Goal: Use online tool/utility: Utilize a website feature to perform a specific function

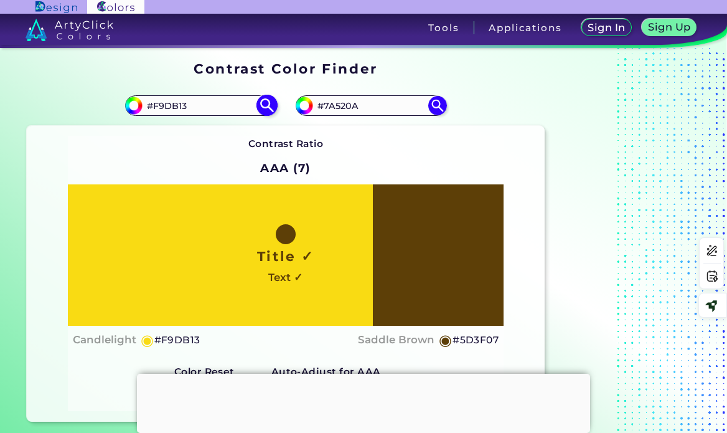
drag, startPoint x: 174, startPoint y: 102, endPoint x: 197, endPoint y: 103, distance: 22.5
click at [174, 102] on input "#F9DB13" at bounding box center [201, 105] width 116 height 17
click at [177, 113] on input "#F9DB13" at bounding box center [201, 105] width 116 height 17
drag, startPoint x: 194, startPoint y: 104, endPoint x: 153, endPoint y: 100, distance: 41.3
click at [153, 100] on input "#F9DB13" at bounding box center [201, 105] width 116 height 17
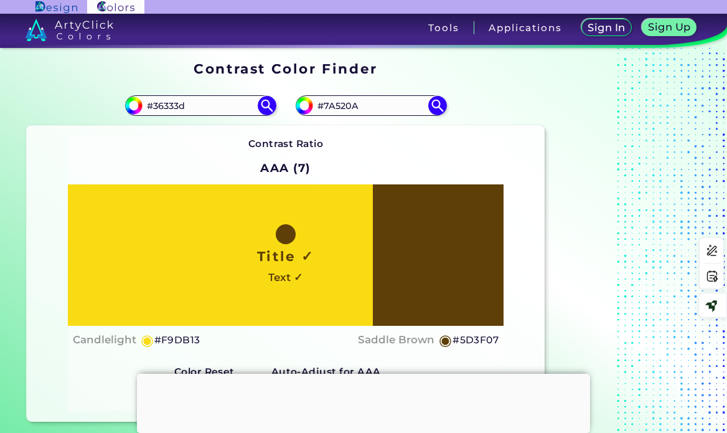
type input "#36333d"
type input "#36333D"
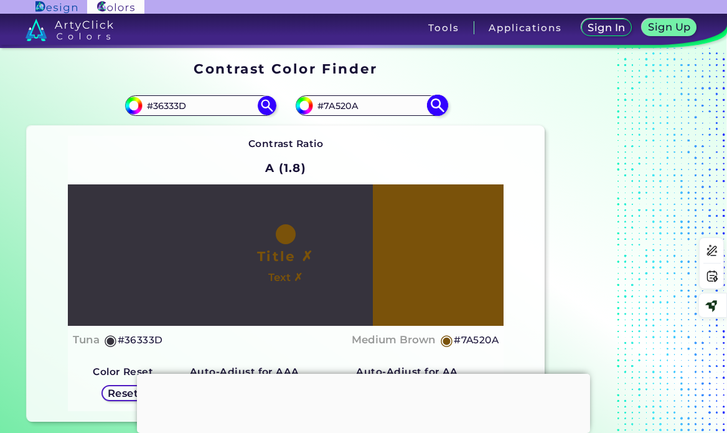
click at [345, 105] on input "#7A520A" at bounding box center [371, 105] width 116 height 17
type input "#36333d"
type input "#36333D"
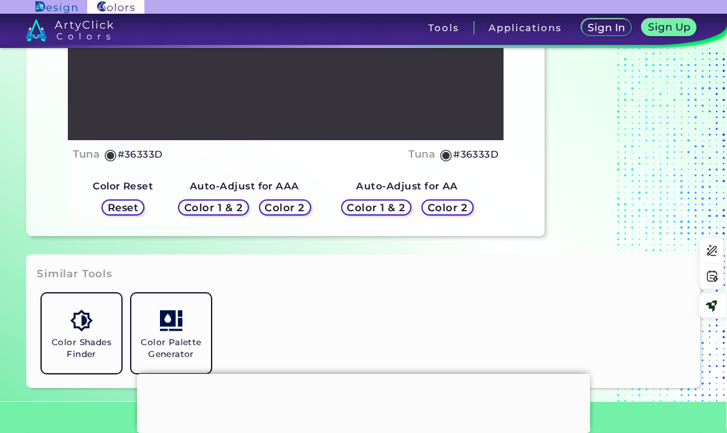
scroll to position [187, 0]
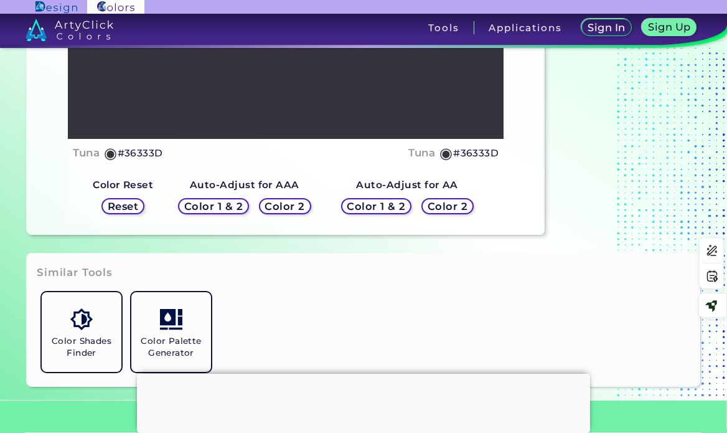
drag, startPoint x: 442, startPoint y: 204, endPoint x: 366, endPoint y: 166, distance: 85.5
click at [442, 204] on h5 "Color 2" at bounding box center [448, 206] width 36 height 9
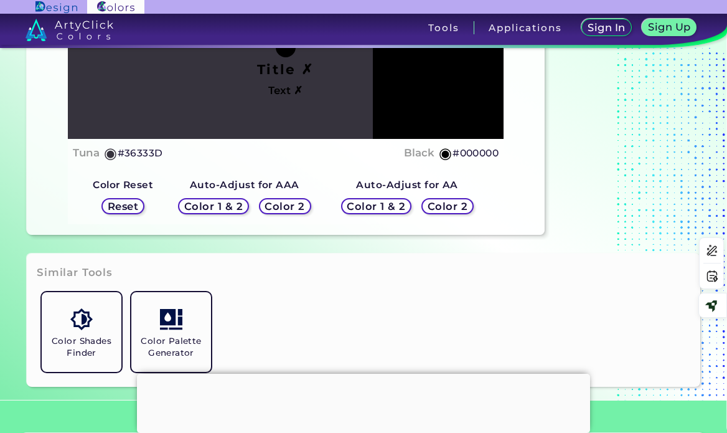
click at [407, 107] on div "Title ✗ Text ✗" at bounding box center [286, 68] width 437 height 141
click at [383, 107] on div "Title ✗ Text ✗" at bounding box center [286, 68] width 437 height 141
click at [302, 179] on div "Auto-Adjust for AAA Color 1 & 2 Color 2" at bounding box center [244, 198] width 163 height 52
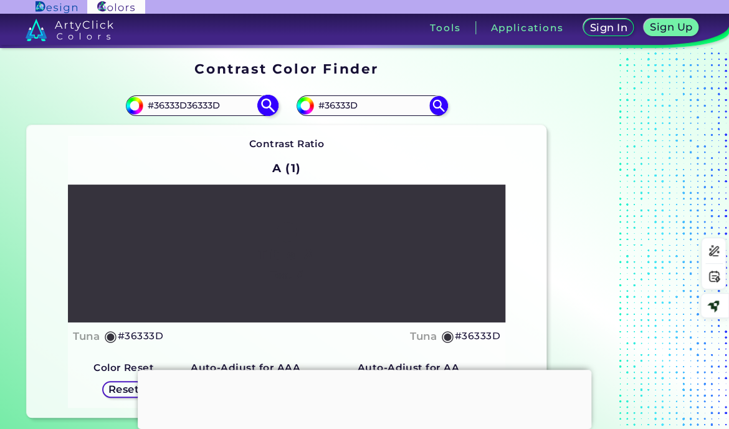
drag, startPoint x: 197, startPoint y: 108, endPoint x: 189, endPoint y: 105, distance: 9.5
click at [189, 105] on input "#36333D36333D" at bounding box center [201, 105] width 116 height 17
type input "#36333D"
click at [338, 103] on input "#36333D" at bounding box center [372, 105] width 116 height 17
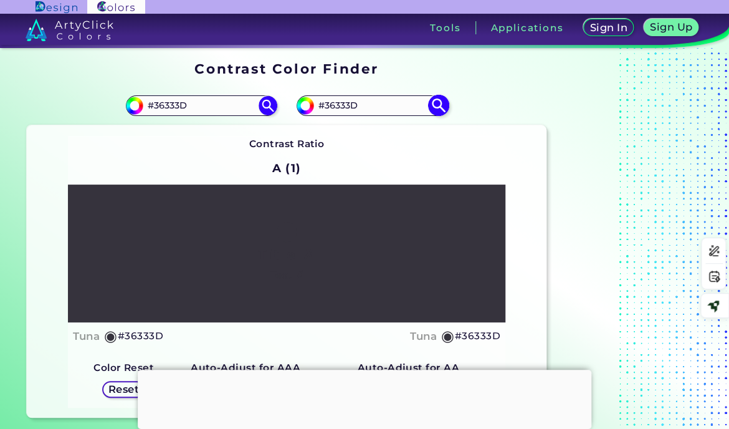
paste input "666d88"
type input "#666d88"
click at [445, 101] on img at bounding box center [438, 106] width 22 height 22
type input "#666d88"
type input "#666D88"
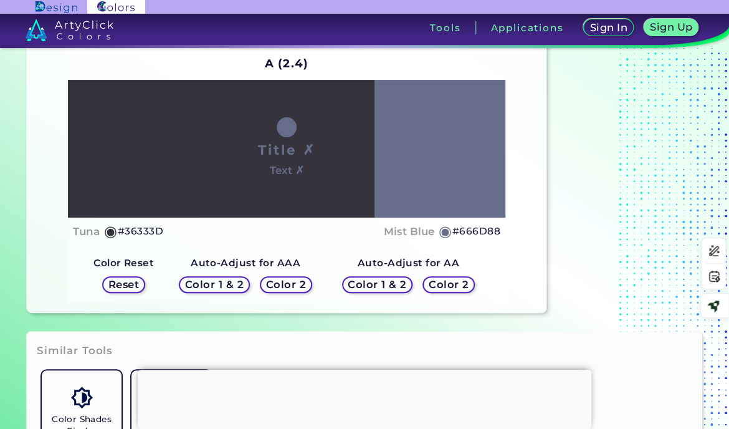
scroll to position [125, 0]
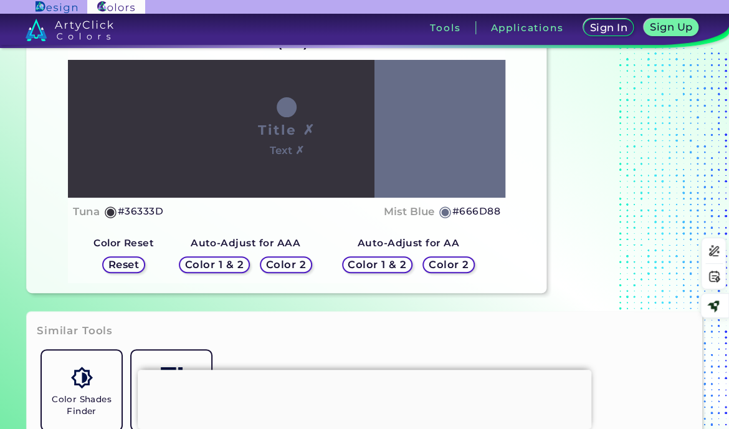
click at [443, 263] on h5 "Color 2" at bounding box center [448, 264] width 37 height 9
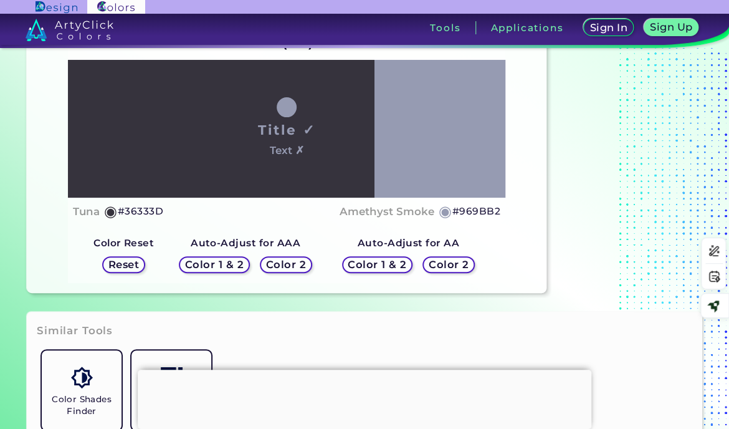
click at [304, 263] on h5 "Color 2" at bounding box center [285, 264] width 37 height 9
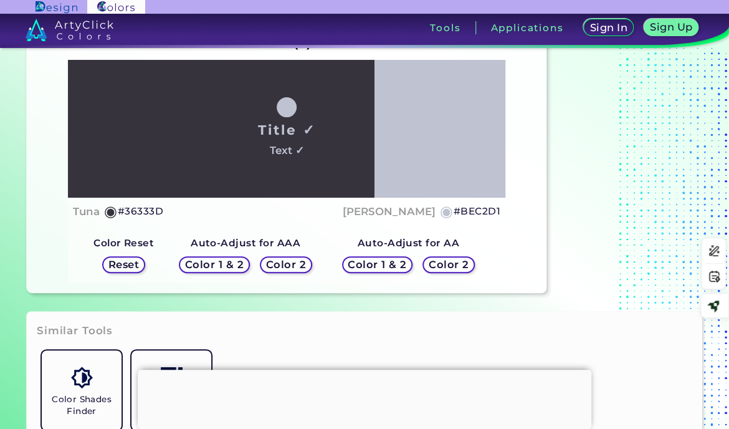
click at [442, 261] on h5 "Color 2" at bounding box center [448, 264] width 37 height 9
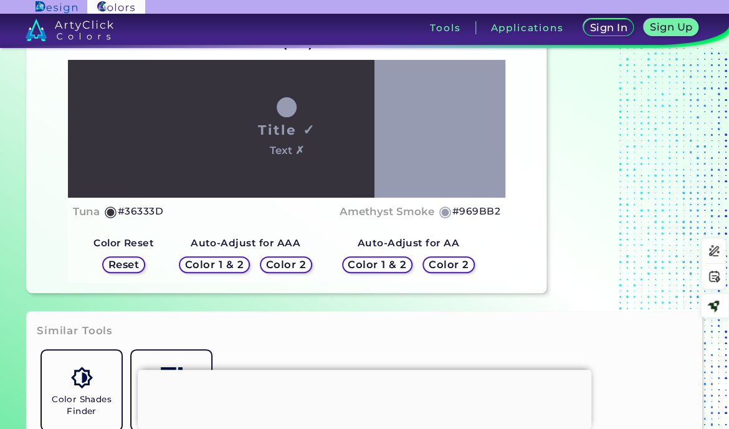
drag, startPoint x: 467, startPoint y: 211, endPoint x: 310, endPoint y: 166, distance: 163.2
click at [467, 211] on h5 "#969BB2" at bounding box center [476, 211] width 48 height 16
drag, startPoint x: 279, startPoint y: 263, endPoint x: 353, endPoint y: 263, distance: 74.1
click at [279, 263] on h5 "Color 2" at bounding box center [285, 264] width 41 height 11
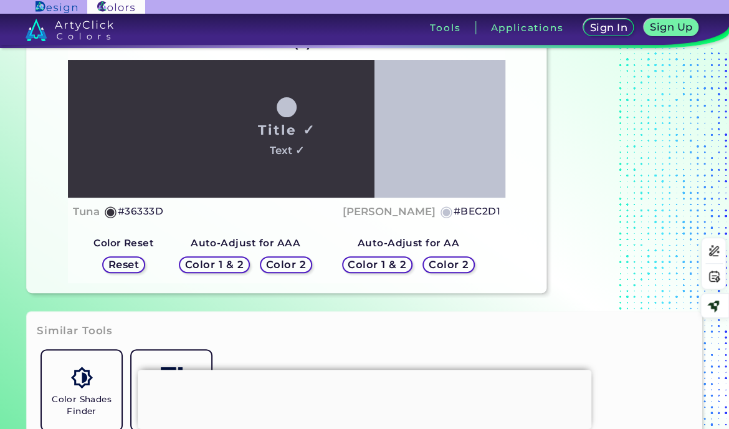
click at [480, 212] on h5 "#BEC2D1" at bounding box center [476, 211] width 47 height 16
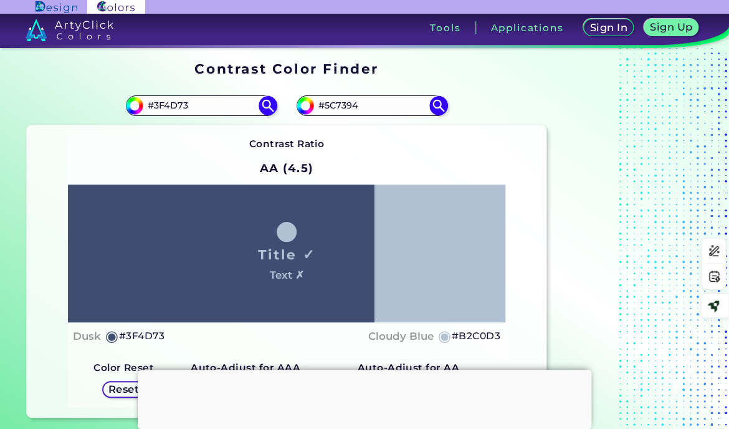
scroll to position [62, 0]
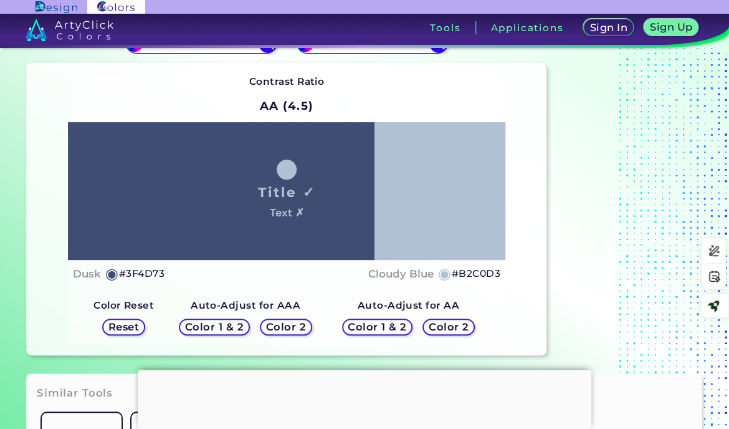
click at [481, 275] on h5 "#B2C0D3" at bounding box center [476, 273] width 49 height 16
click at [293, 327] on h5 "Color 2" at bounding box center [285, 326] width 40 height 11
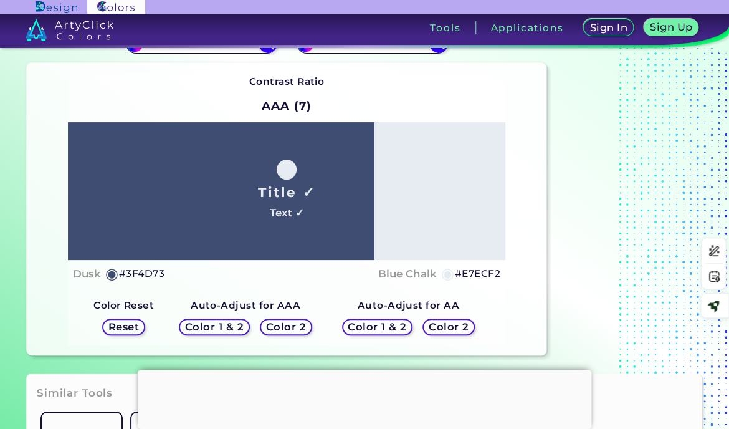
click at [476, 275] on h5 "#E7ECF2" at bounding box center [477, 273] width 45 height 16
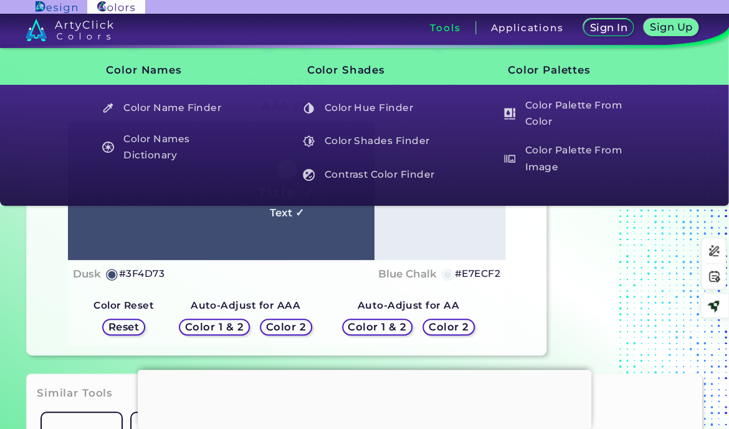
click at [451, 324] on h5 "Color 2" at bounding box center [448, 326] width 37 height 9
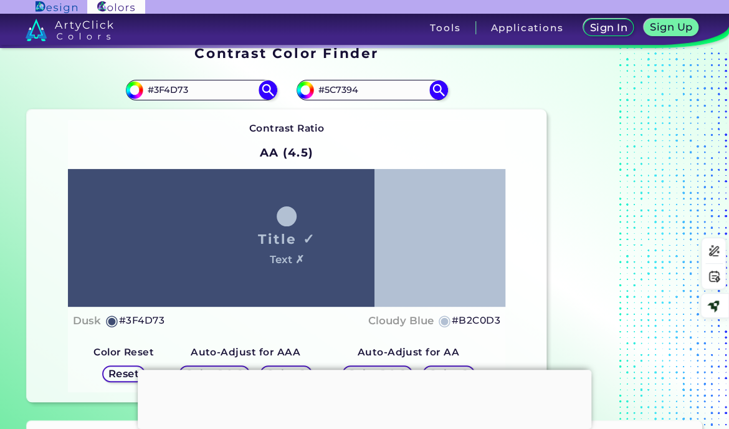
scroll to position [0, 0]
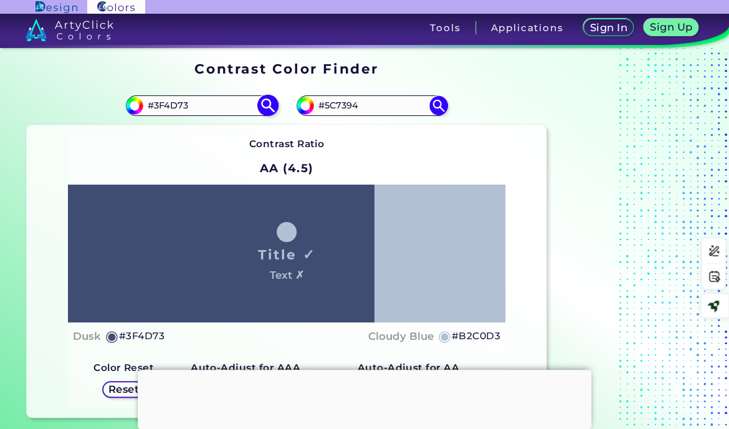
click at [173, 103] on input "#3F4D73" at bounding box center [201, 105] width 116 height 17
paste input "409F9D"
type input "#409F9D"
click at [258, 105] on img at bounding box center [268, 106] width 22 height 22
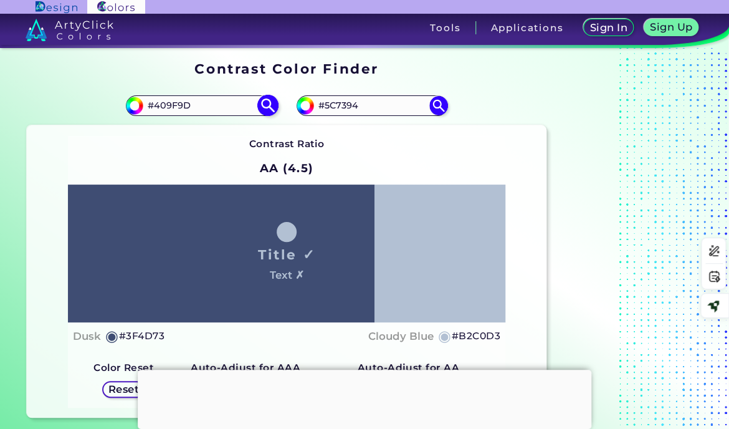
type input "#409f9d"
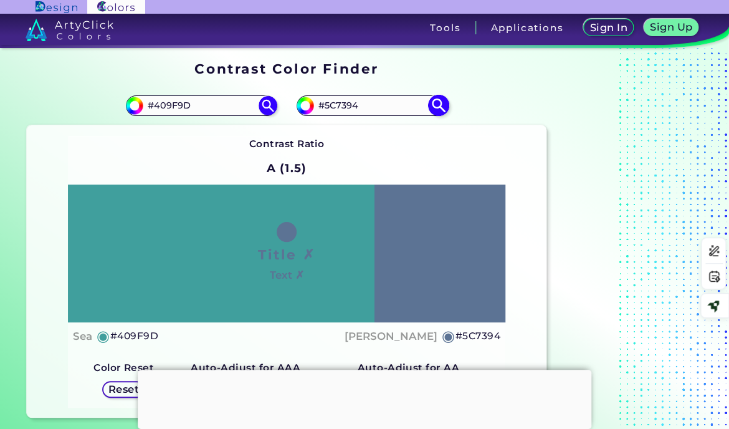
click at [356, 109] on input "#5C7394" at bounding box center [372, 105] width 116 height 17
click at [348, 103] on input "#5C7394" at bounding box center [372, 105] width 116 height 17
paste input "19544b"
type input "#19544b"
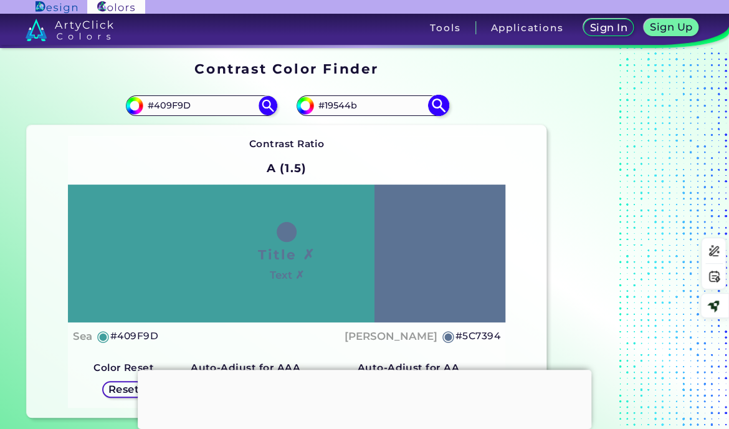
click at [432, 104] on img at bounding box center [438, 106] width 22 height 22
type input "#19544b"
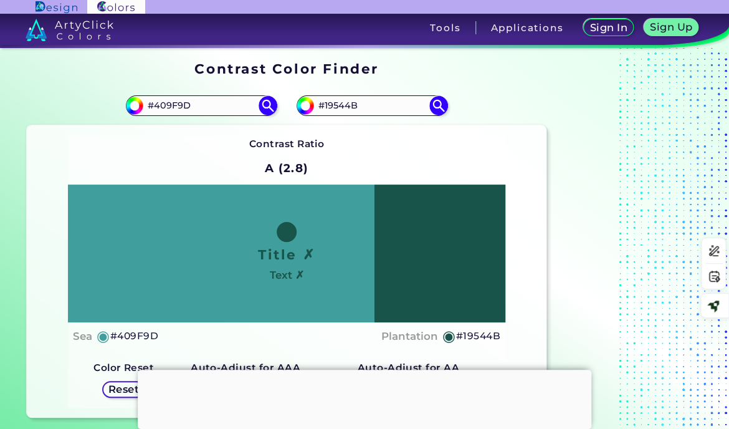
scroll to position [125, 0]
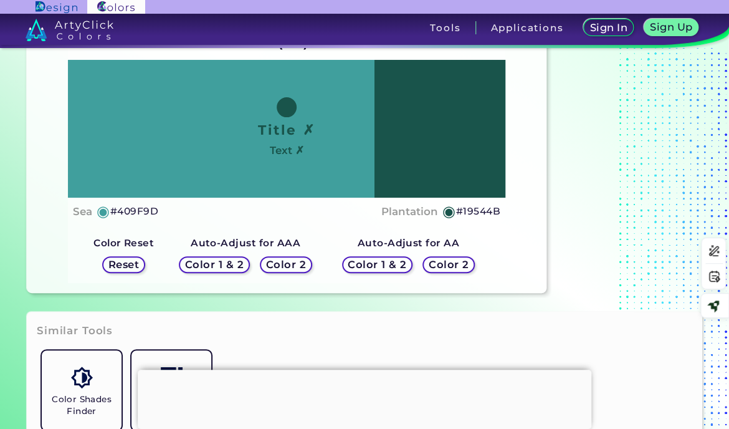
click at [449, 262] on h5 "Color 2" at bounding box center [448, 265] width 39 height 10
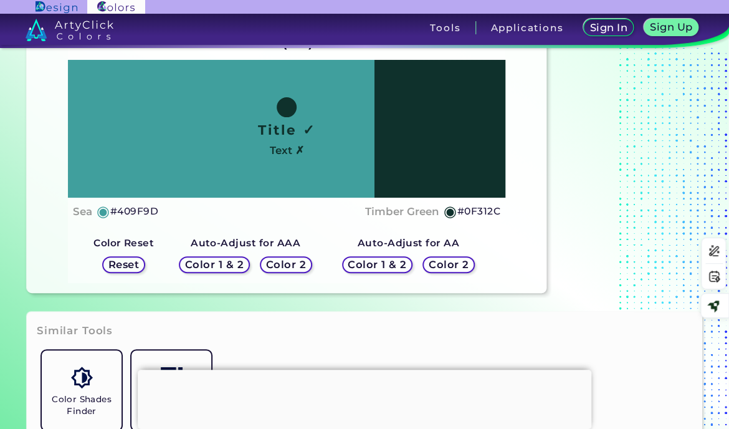
click at [471, 211] on h5 "#0F312C" at bounding box center [478, 211] width 43 height 16
click at [299, 271] on div "Color 2" at bounding box center [285, 264] width 49 height 15
click at [297, 263] on h5 "Color 2" at bounding box center [286, 265] width 38 height 10
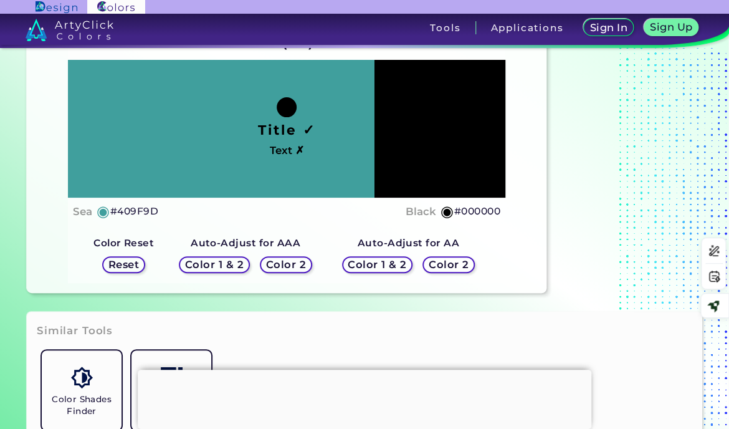
click at [398, 265] on h5 "Color 1 & 2" at bounding box center [378, 264] width 54 height 9
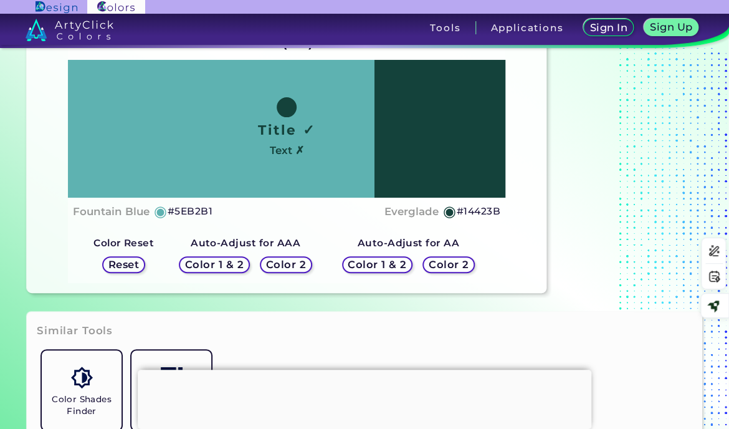
click at [453, 263] on h5 "Color 2" at bounding box center [448, 264] width 39 height 10
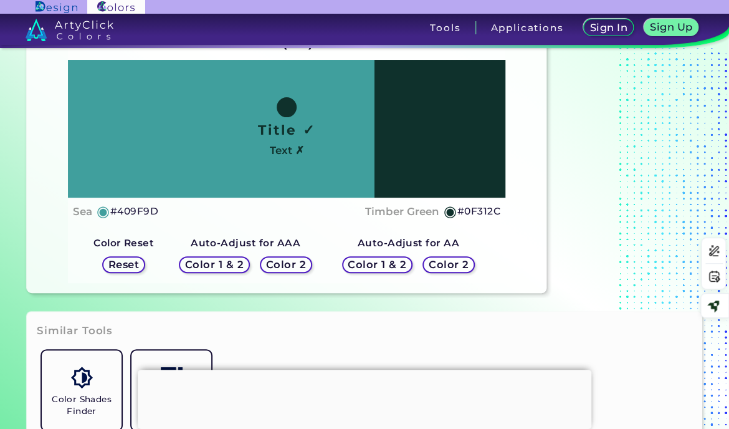
click at [385, 267] on h5 "Color 1 & 2" at bounding box center [378, 264] width 60 height 11
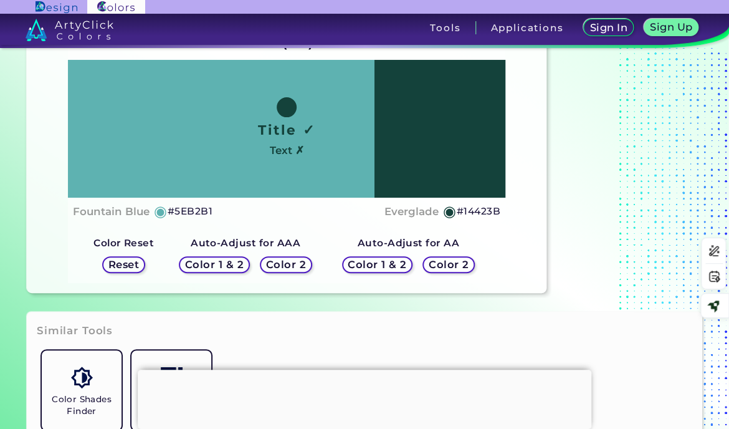
click at [230, 262] on h5 "Color 1 & 2" at bounding box center [214, 264] width 54 height 9
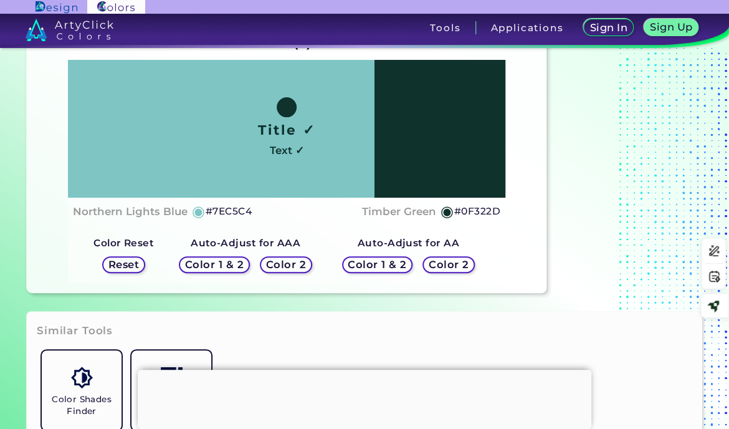
click at [476, 210] on h5 "#0F322D" at bounding box center [477, 211] width 46 height 16
click at [389, 263] on h5 "Color 1 & 2" at bounding box center [377, 264] width 55 height 9
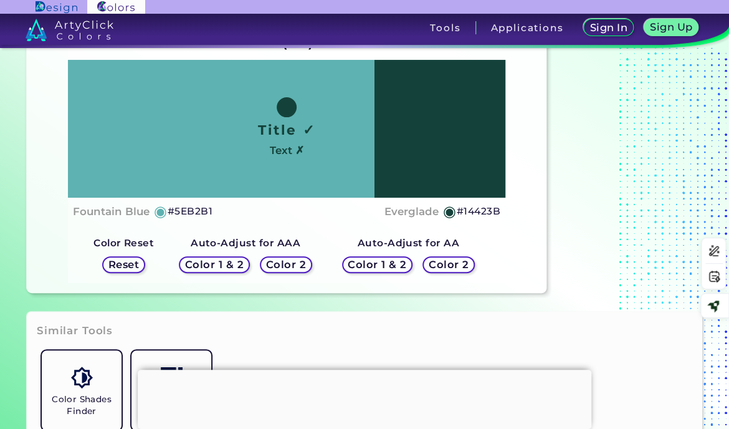
click at [447, 267] on h5 "Color 2" at bounding box center [449, 264] width 38 height 9
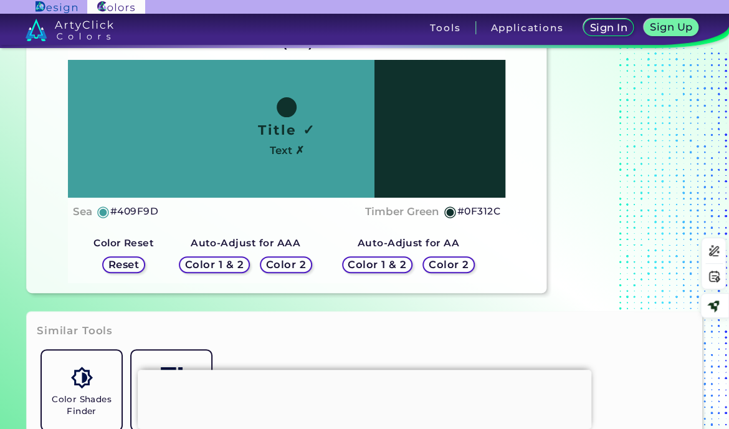
click at [237, 267] on h5 "Color 1 & 2" at bounding box center [214, 264] width 55 height 9
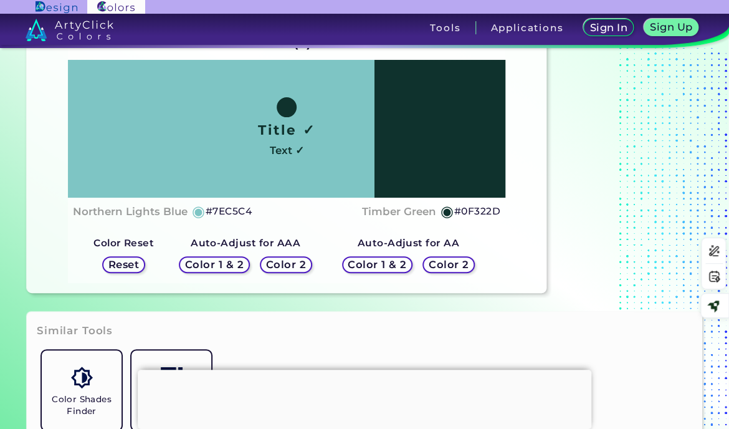
click at [376, 263] on h5 "Color 1 & 2" at bounding box center [377, 265] width 56 height 10
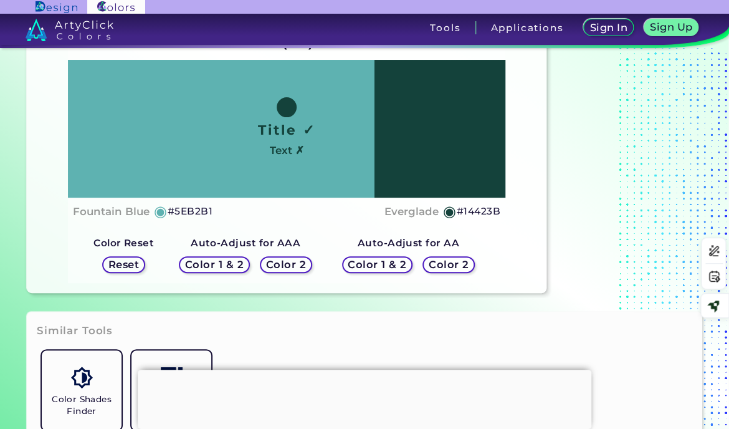
click at [470, 211] on h5 "#14423B" at bounding box center [479, 211] width 44 height 16
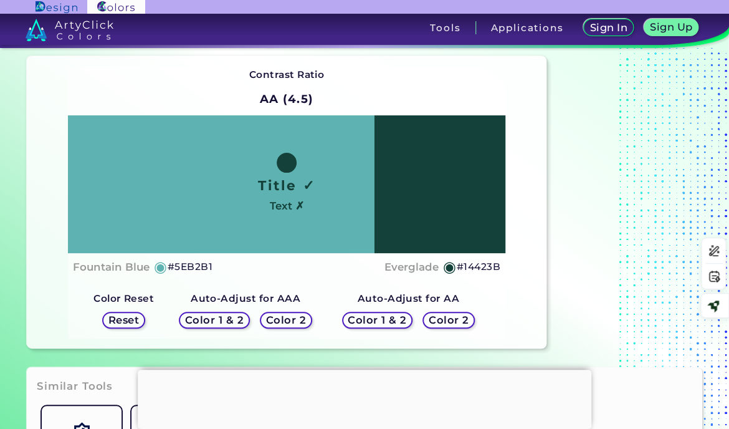
scroll to position [0, 0]
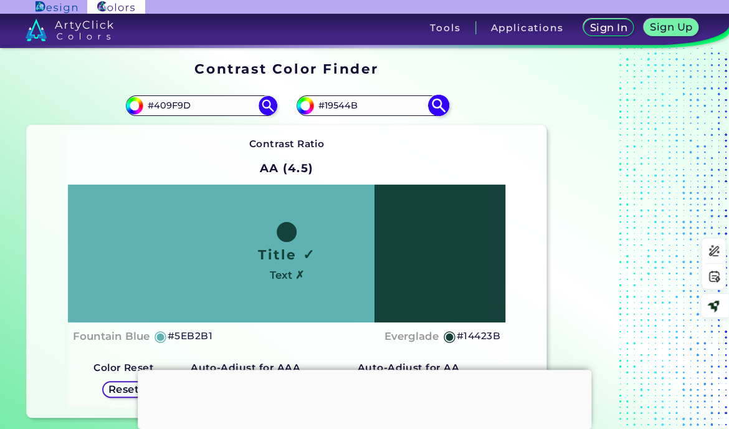
click at [438, 106] on img at bounding box center [438, 106] width 22 height 22
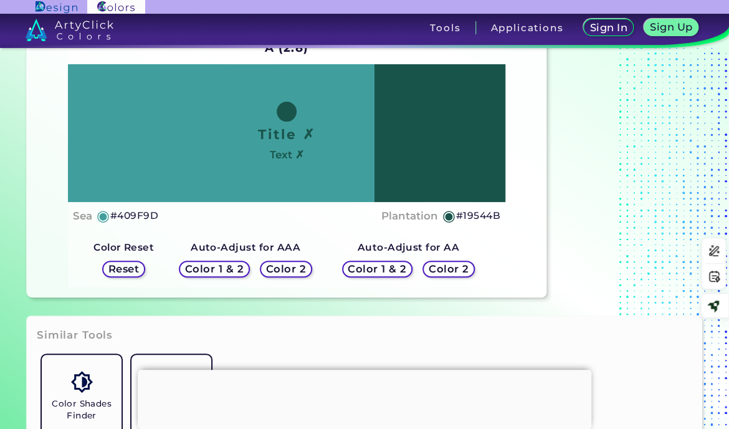
scroll to position [125, 0]
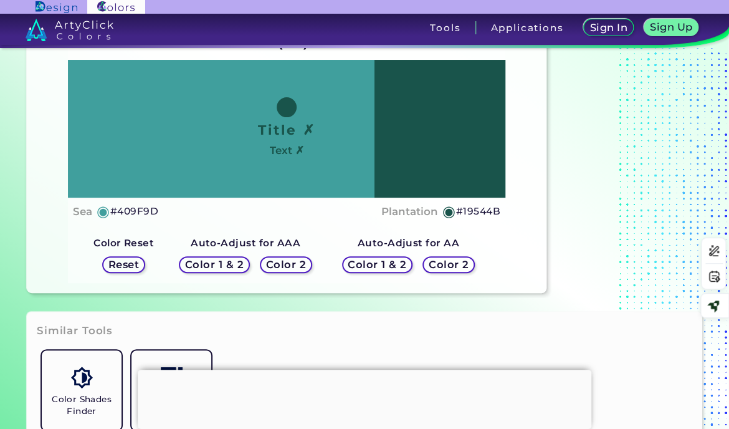
click at [371, 260] on h5 "Color 1 & 2" at bounding box center [377, 264] width 54 height 9
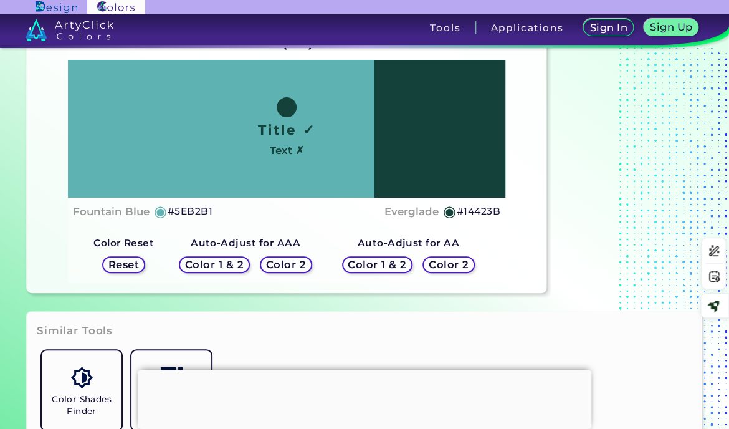
click at [475, 211] on h5 "#14423B" at bounding box center [479, 211] width 44 height 16
click at [225, 263] on h5 "Color 1 & 2" at bounding box center [214, 264] width 54 height 9
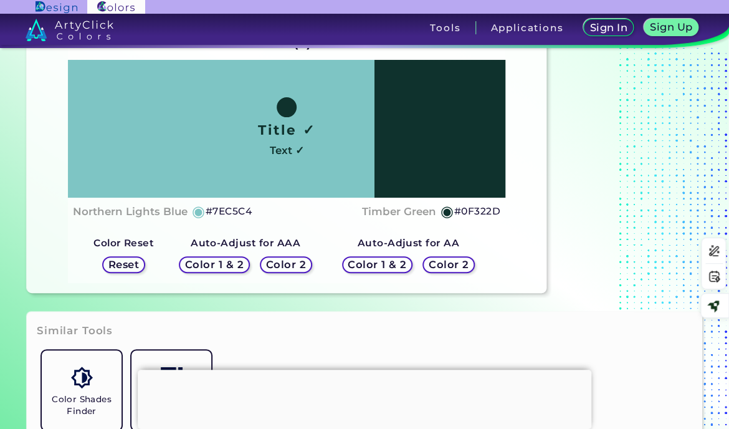
click at [490, 209] on h5 "#0F322D" at bounding box center [477, 211] width 46 height 16
click at [384, 263] on h5 "Color 1 & 2" at bounding box center [377, 265] width 56 height 10
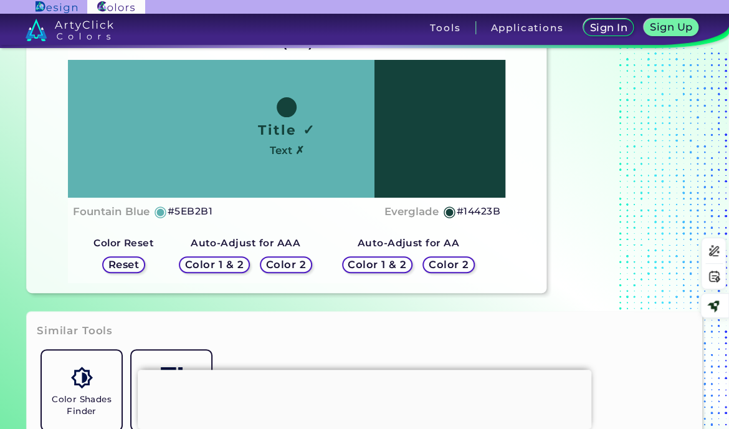
click at [441, 261] on h5 "Color 2" at bounding box center [448, 264] width 37 height 9
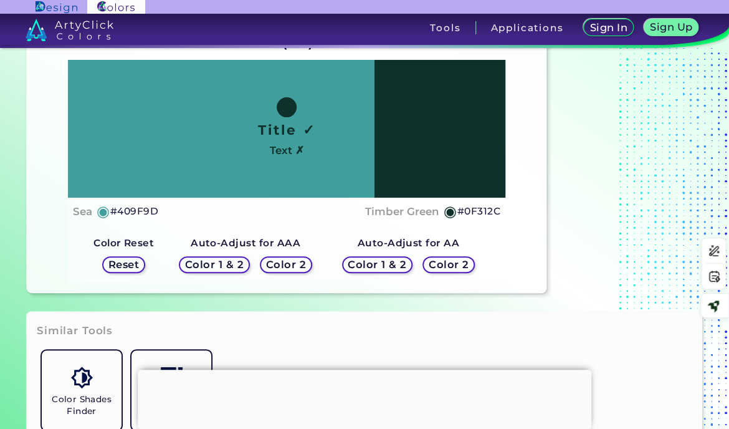
click at [391, 263] on h5 "Color 1 & 2" at bounding box center [377, 264] width 54 height 9
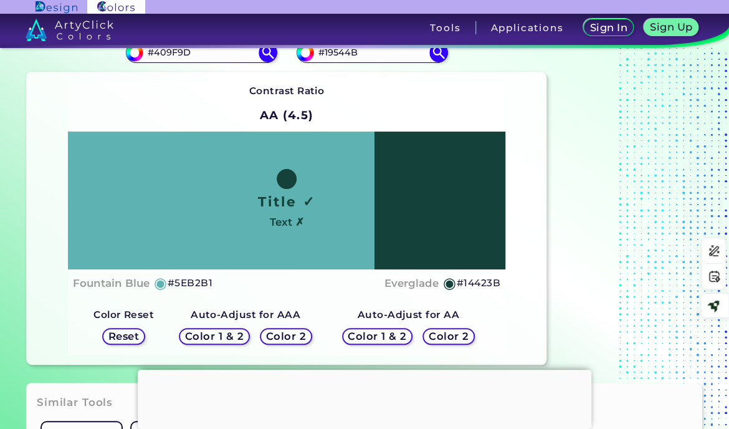
scroll to position [0, 0]
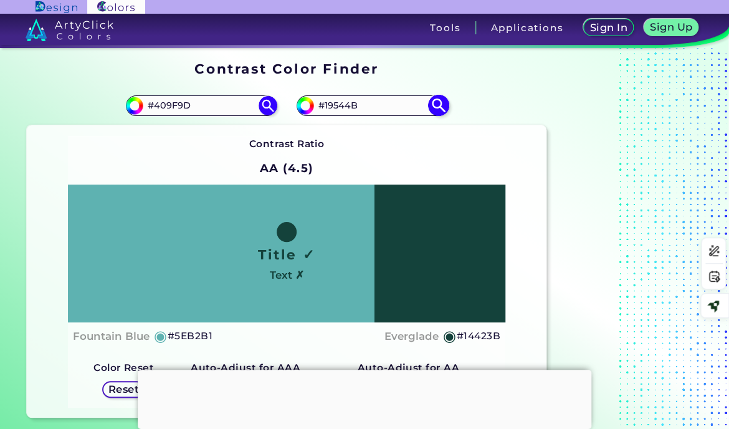
click at [348, 103] on input "#19544B" at bounding box center [372, 105] width 116 height 17
paste input "003232"
type input "#003232"
click at [434, 107] on img at bounding box center [438, 106] width 22 height 22
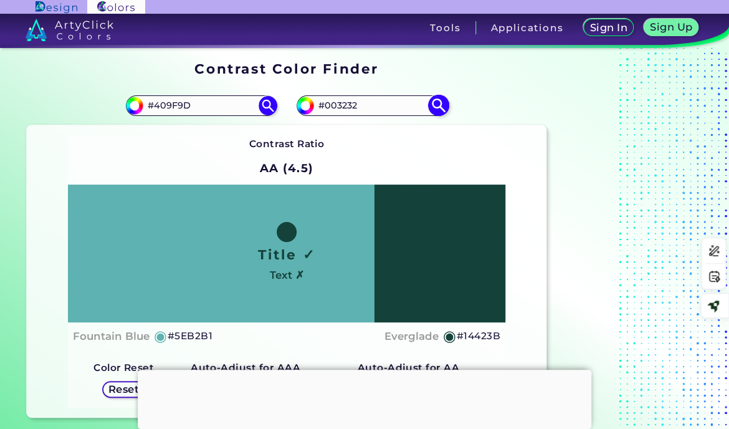
type input "#003232"
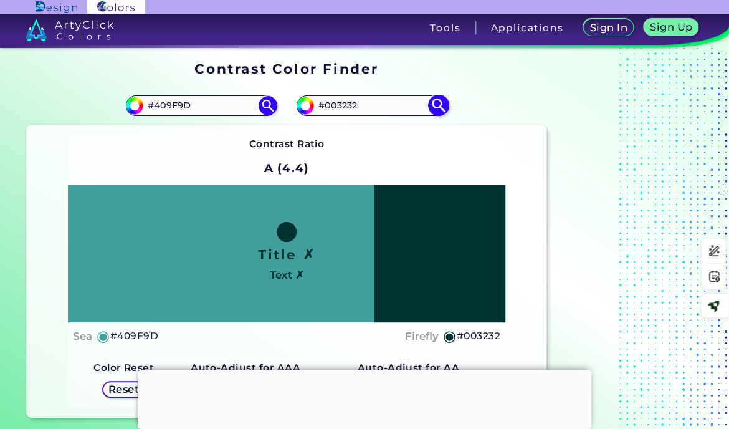
scroll to position [62, 0]
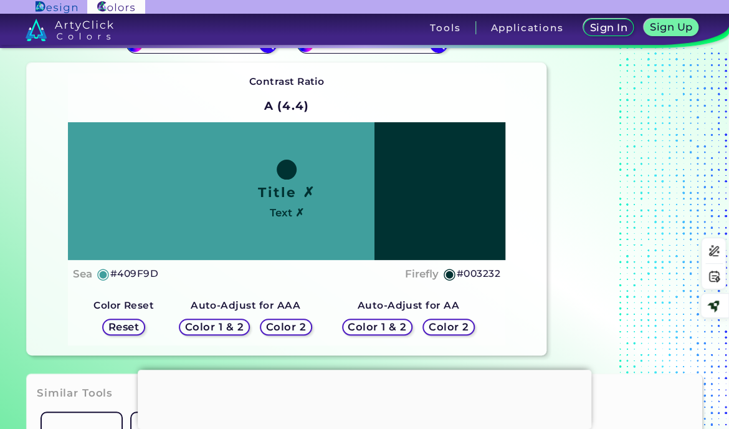
click at [394, 325] on h5 "Color 1 & 2" at bounding box center [377, 326] width 62 height 11
click at [437, 323] on h5 "Color 2" at bounding box center [448, 326] width 39 height 10
click at [298, 323] on h5 "Color 2" at bounding box center [285, 326] width 39 height 10
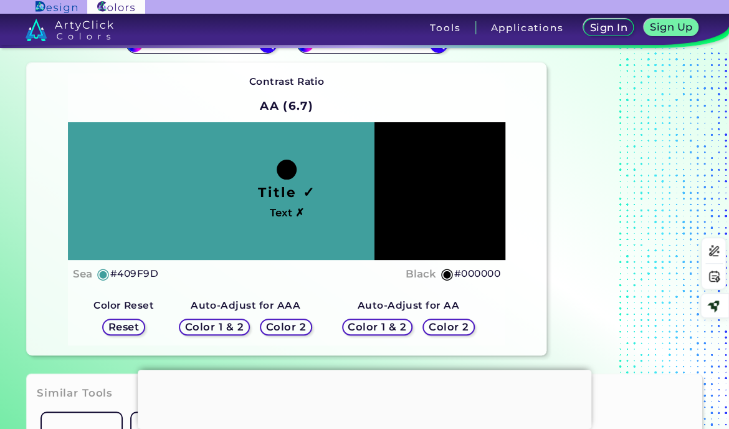
click at [235, 326] on h5 "Color 1 & 2" at bounding box center [214, 327] width 57 height 10
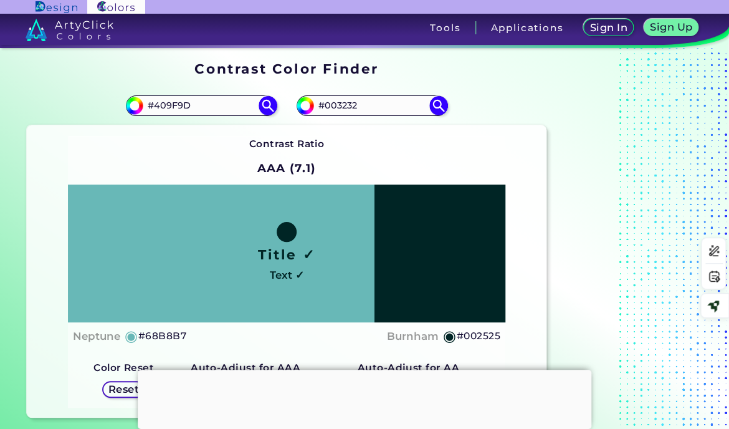
scroll to position [125, 0]
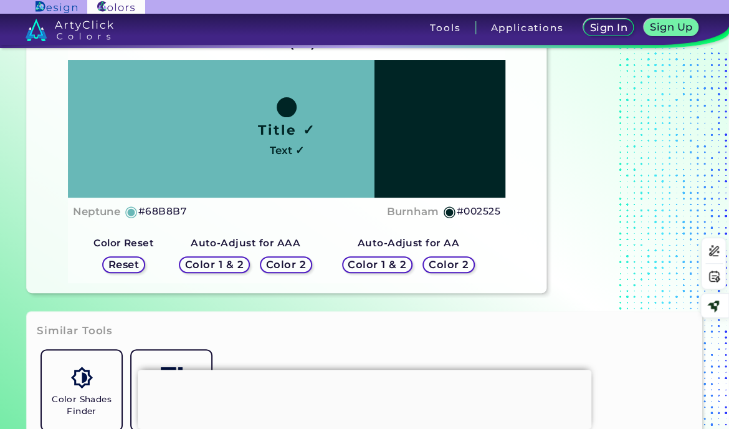
click at [450, 267] on h5 "Color 2" at bounding box center [448, 265] width 39 height 10
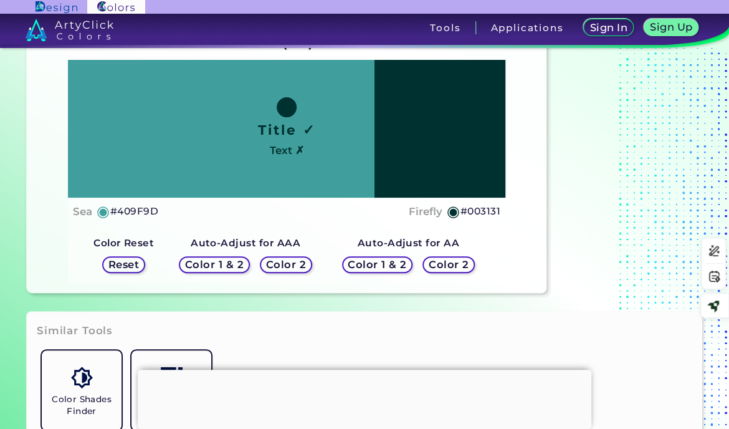
click at [394, 265] on h5 "Color 1 & 2" at bounding box center [377, 264] width 54 height 9
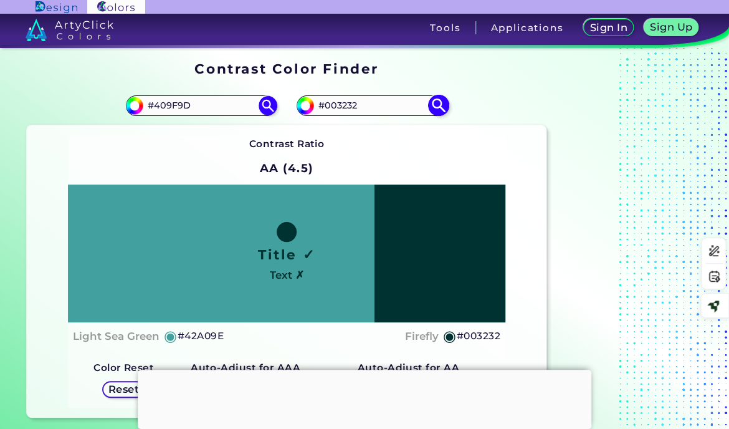
click at [333, 100] on input "#003232" at bounding box center [372, 105] width 116 height 17
paste input "12563e"
type input "#12563e"
click at [164, 105] on input "#409F9D" at bounding box center [201, 105] width 116 height 17
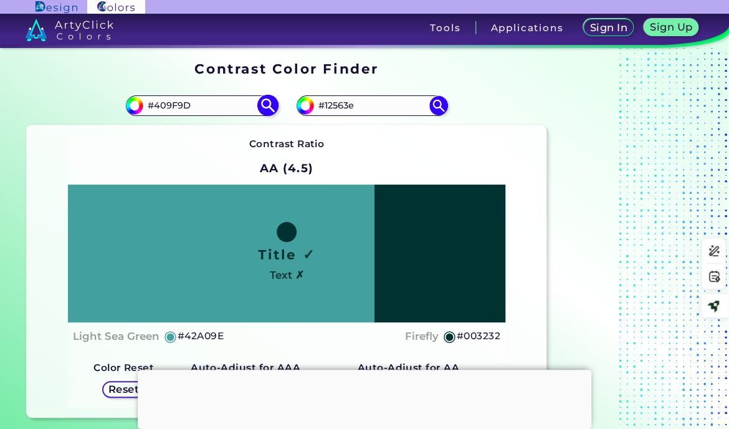
click at [164, 104] on input "#409F9D" at bounding box center [201, 105] width 116 height 17
paste input "50C57F"
type input "#50C57F"
click at [265, 106] on img at bounding box center [268, 106] width 22 height 22
type input "#50c57f"
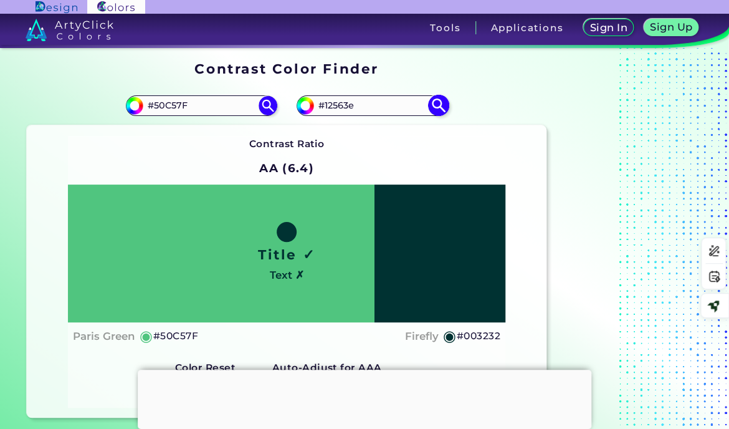
click at [434, 108] on img at bounding box center [438, 106] width 22 height 22
type input "#12563e"
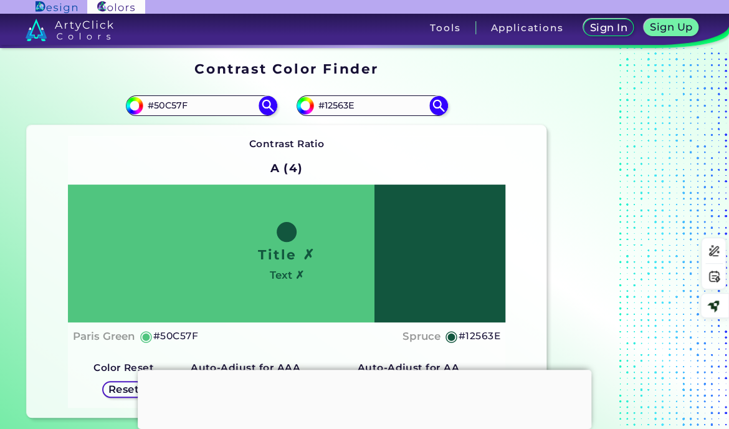
scroll to position [62, 0]
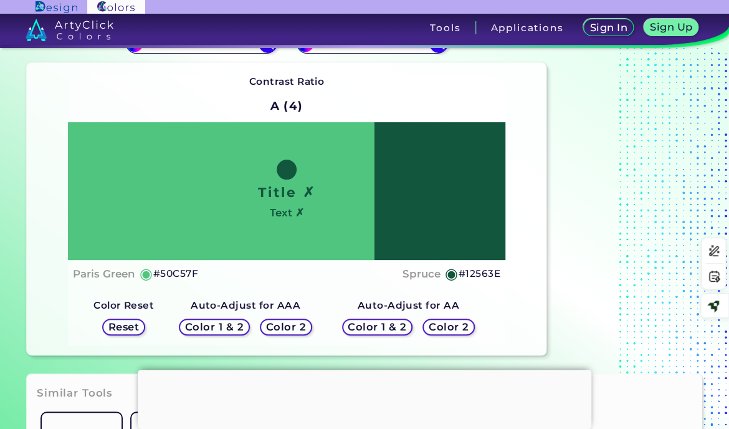
click at [379, 327] on h5 "Color 1 & 2" at bounding box center [377, 326] width 55 height 9
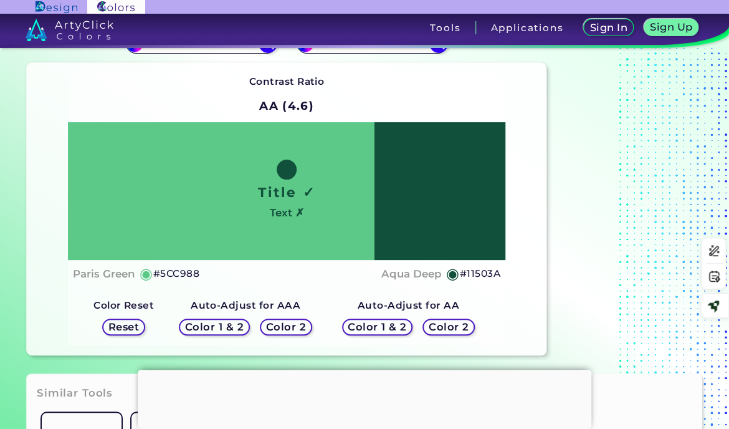
click at [476, 274] on h5 "#11503A" at bounding box center [480, 273] width 40 height 16
click at [232, 324] on h5 "Color 1 & 2" at bounding box center [214, 326] width 54 height 9
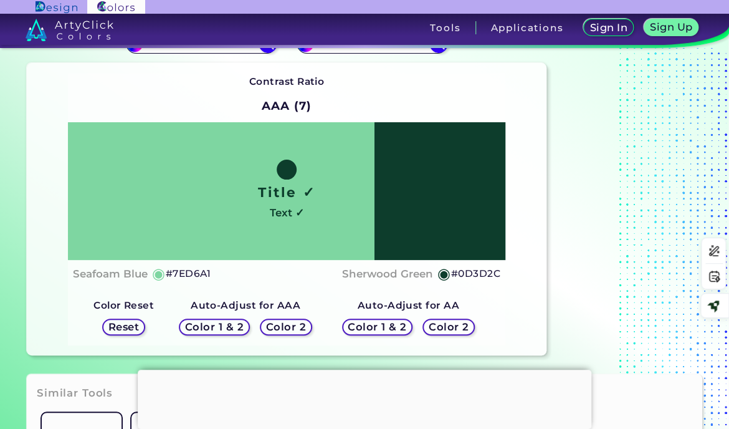
click at [476, 274] on h5 "#0D3D2C" at bounding box center [475, 273] width 49 height 16
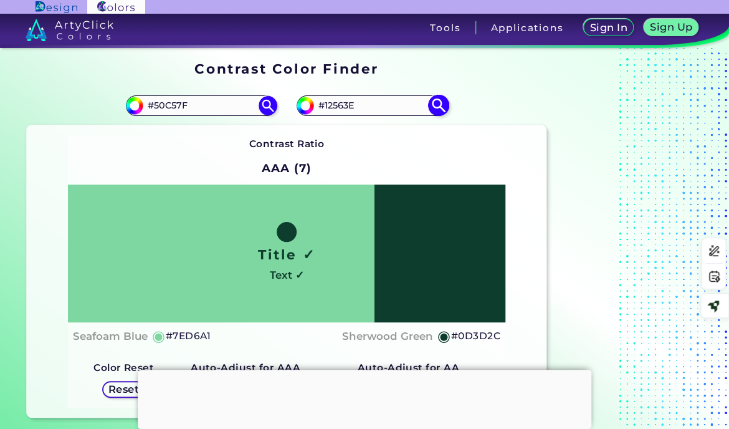
click at [341, 103] on input "#12563E" at bounding box center [372, 105] width 116 height 17
paste input "49681d"
type input "#49681d"
click at [183, 104] on input "#50C57F" at bounding box center [201, 105] width 116 height 17
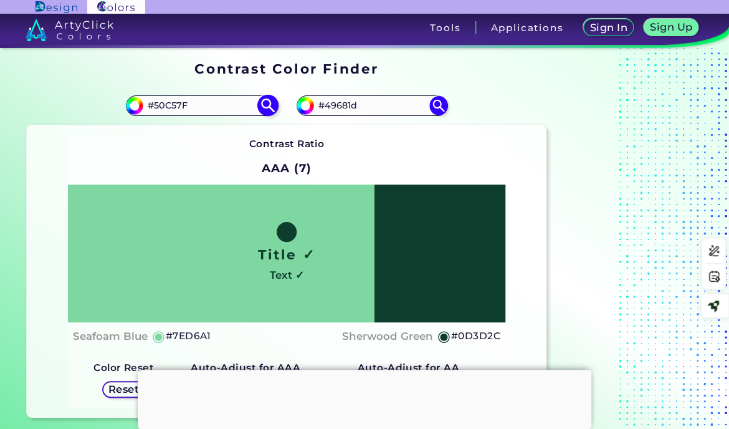
click at [183, 104] on input "#50C57F" at bounding box center [201, 105] width 116 height 17
paste input "C0E54"
type input "#C0E54F"
click at [265, 102] on img at bounding box center [268, 106] width 22 height 22
type input "#c0e54f"
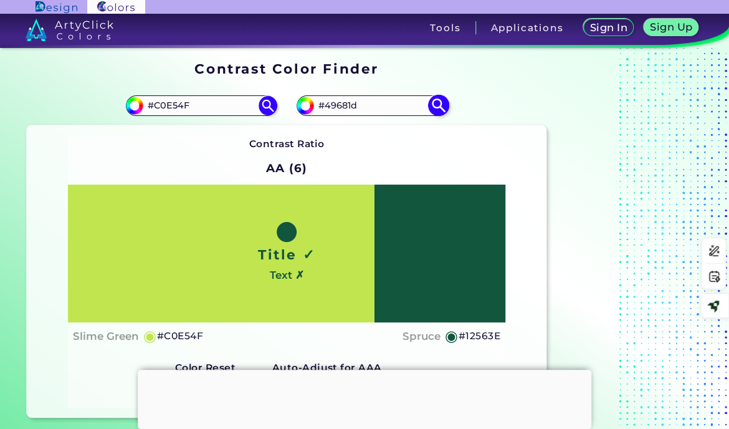
click at [447, 102] on img at bounding box center [438, 106] width 22 height 22
type input "#49681d"
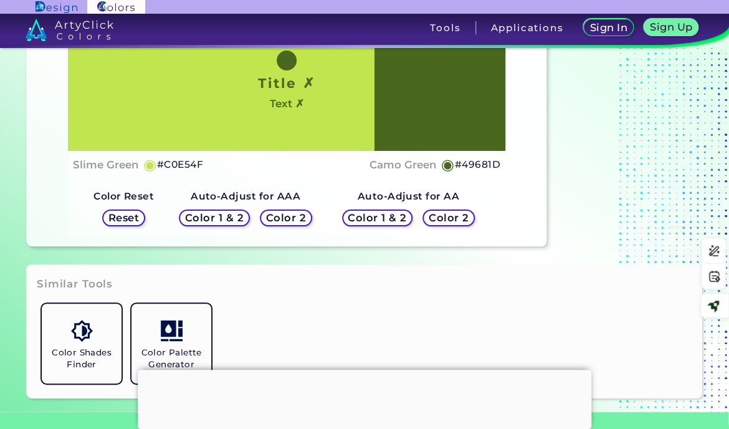
scroll to position [187, 0]
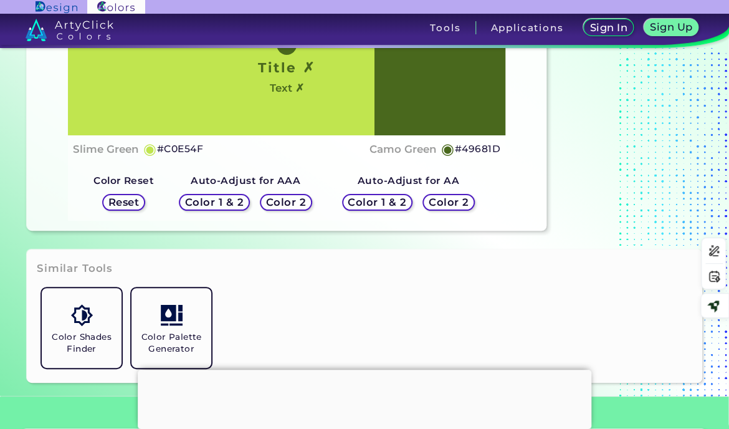
click at [389, 201] on h5 "Color 1 & 2" at bounding box center [377, 202] width 56 height 10
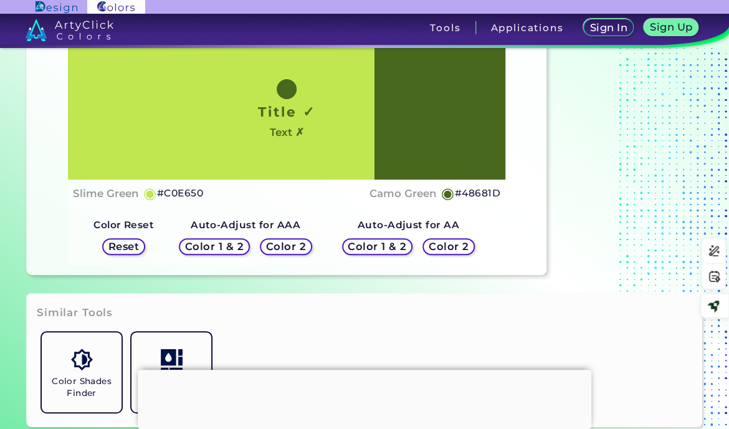
scroll to position [125, 0]
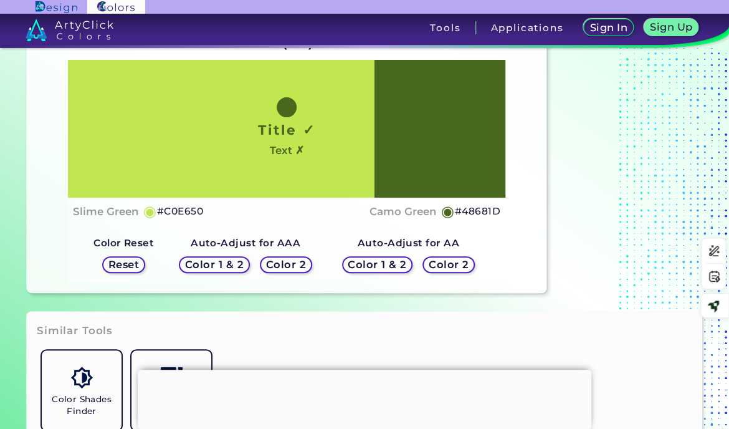
click at [467, 207] on h5 "#48681D" at bounding box center [477, 211] width 45 height 16
click at [366, 263] on h5 "Color 1 & 2" at bounding box center [377, 264] width 53 height 9
click at [446, 262] on h5 "Color 2" at bounding box center [448, 264] width 37 height 9
click at [381, 263] on h5 "Color 1 & 2" at bounding box center [376, 264] width 55 height 9
click at [222, 268] on h5 "Color 1 & 2" at bounding box center [214, 265] width 56 height 10
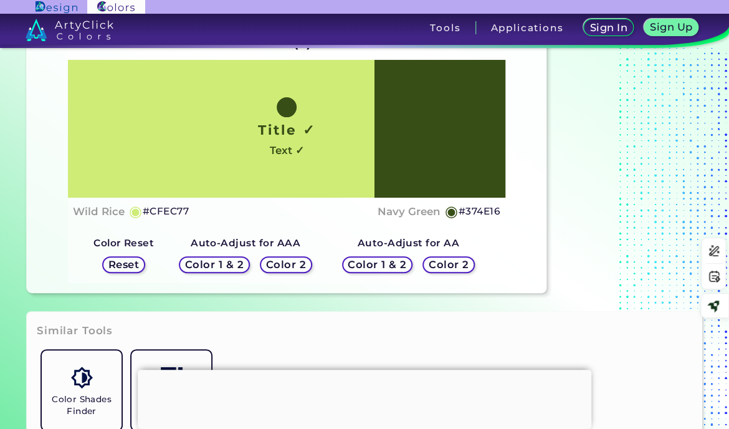
click at [479, 211] on h5 "#374E16" at bounding box center [479, 211] width 42 height 16
click at [389, 262] on h5 "Color 1 & 2" at bounding box center [377, 264] width 55 height 9
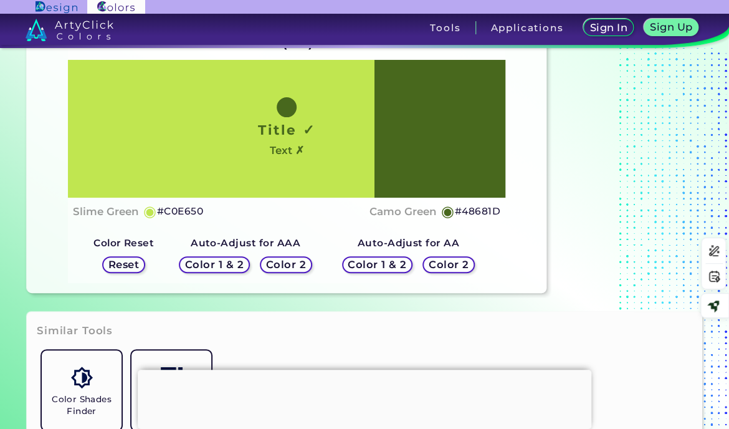
click at [471, 214] on h5 "#48681D" at bounding box center [477, 211] width 45 height 16
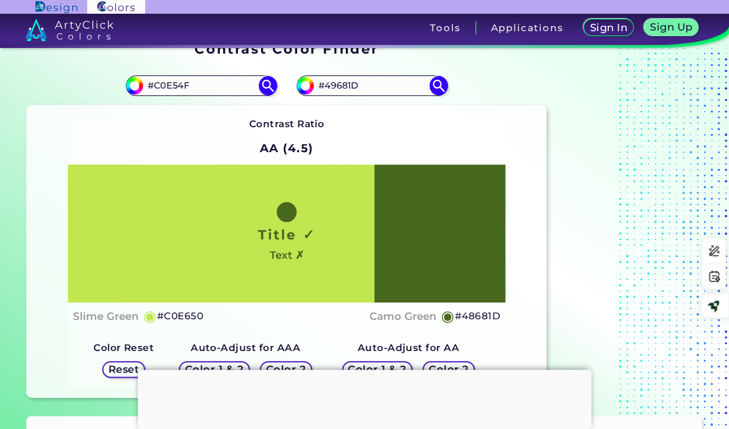
scroll to position [0, 0]
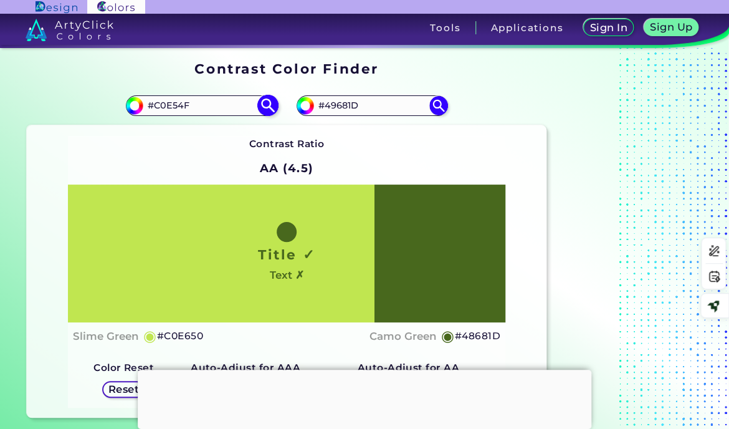
click at [268, 107] on img at bounding box center [268, 106] width 22 height 22
drag, startPoint x: 367, startPoint y: 104, endPoint x: 319, endPoint y: 108, distance: 48.1
click at [319, 108] on input "#49681D" at bounding box center [372, 105] width 116 height 17
paste input "8"
type input "#48681D"
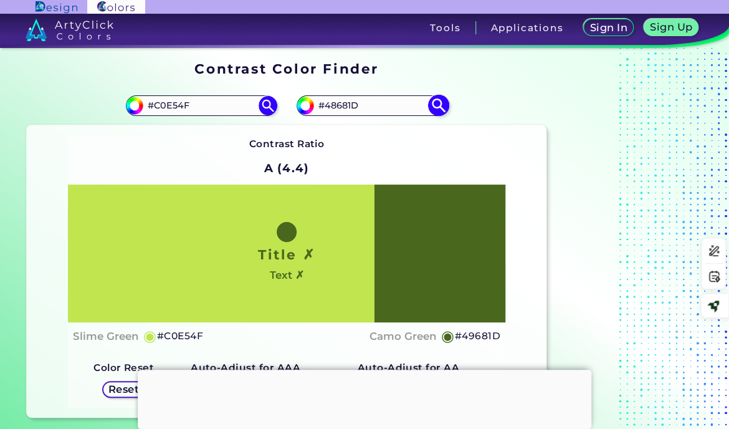
click at [431, 107] on img at bounding box center [438, 106] width 22 height 22
type input "#48681d"
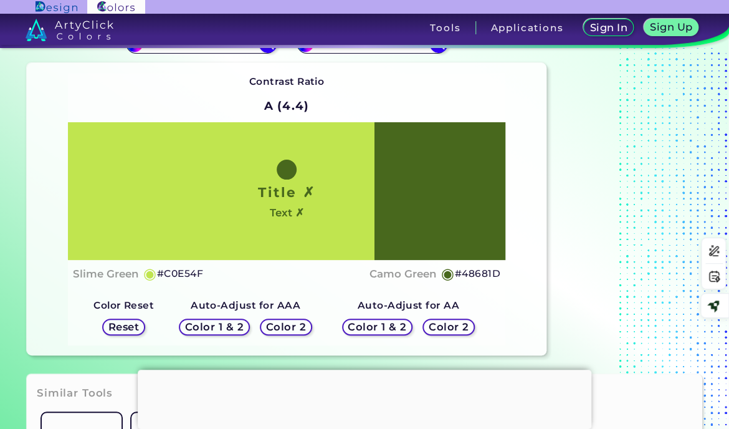
click at [399, 329] on h5 "Color 1 & 2" at bounding box center [376, 326] width 57 height 10
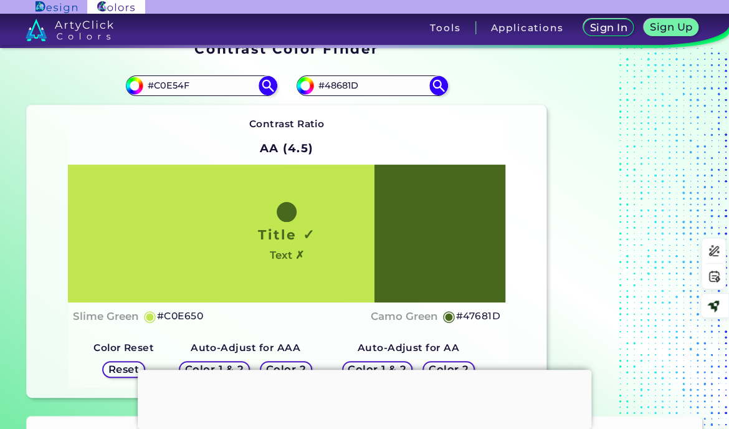
scroll to position [0, 0]
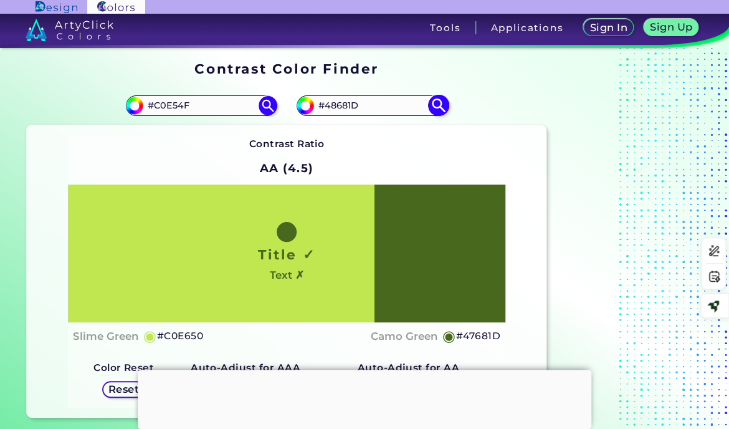
click at [343, 107] on input "#48681D" at bounding box center [372, 105] width 116 height 17
paste input "6d4d1a"
type input "#6d4d1a"
click at [172, 109] on input "#C0E54F" at bounding box center [201, 105] width 116 height 17
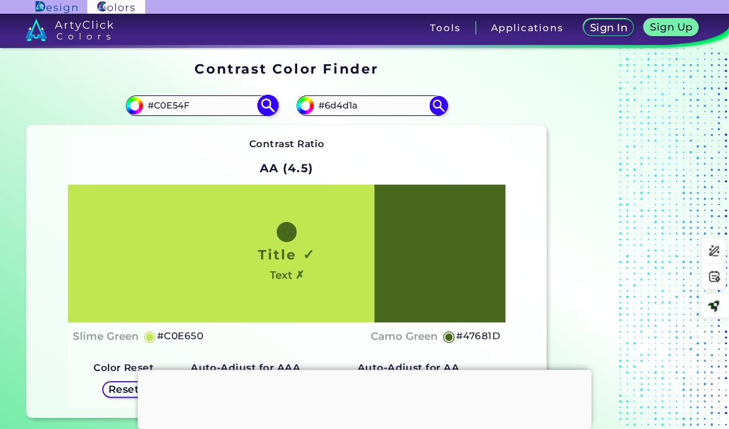
click at [172, 109] on input "#C0E54F" at bounding box center [201, 105] width 116 height 17
paste input "F9DB13"
type input "#F9DB13"
click at [267, 109] on img at bounding box center [268, 106] width 22 height 22
type input "#f9db13"
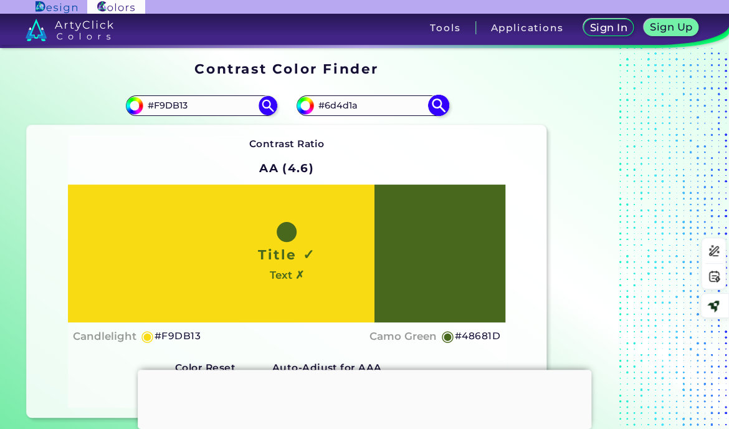
click at [438, 108] on img at bounding box center [438, 106] width 22 height 22
type input "#6d4d1a"
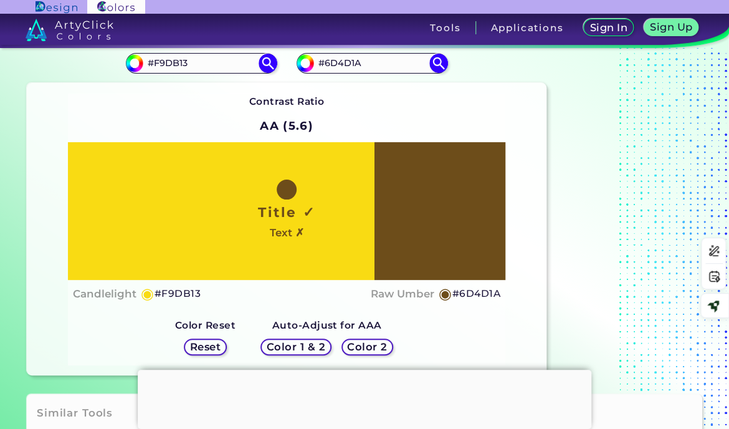
scroll to position [62, 0]
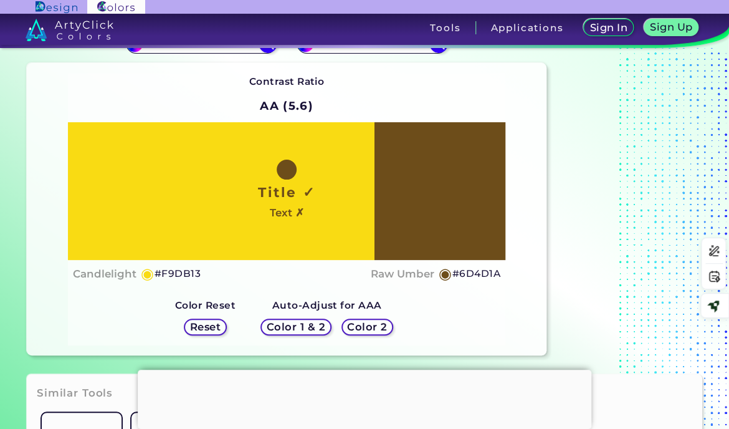
click at [375, 326] on h5 "Color 2" at bounding box center [367, 326] width 37 height 9
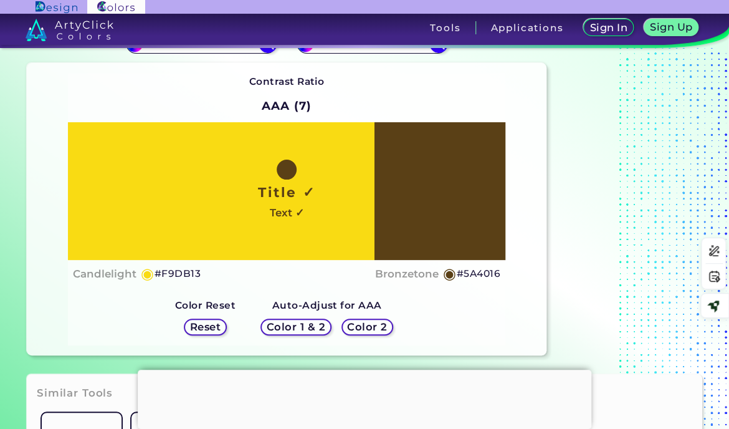
click at [471, 270] on h5 "#5A4016" at bounding box center [479, 273] width 44 height 16
click at [309, 323] on h5 "Color 1 & 2" at bounding box center [295, 327] width 57 height 10
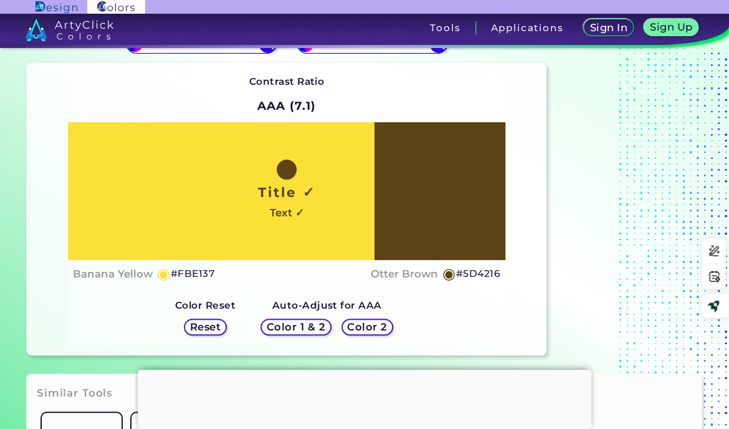
click at [490, 272] on h5 "#5D4216" at bounding box center [478, 273] width 44 height 16
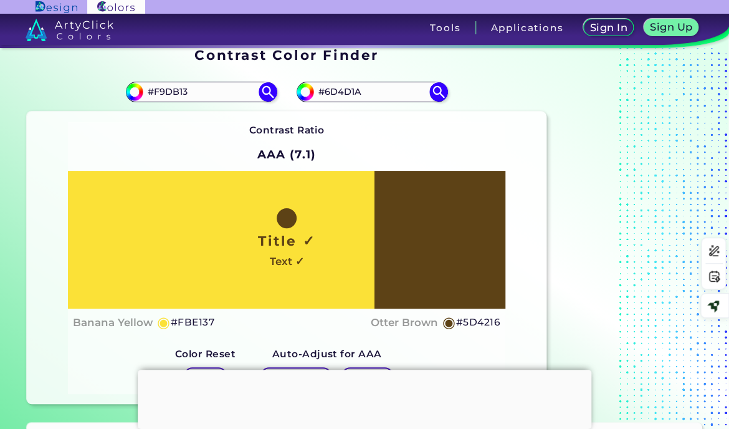
scroll to position [0, 0]
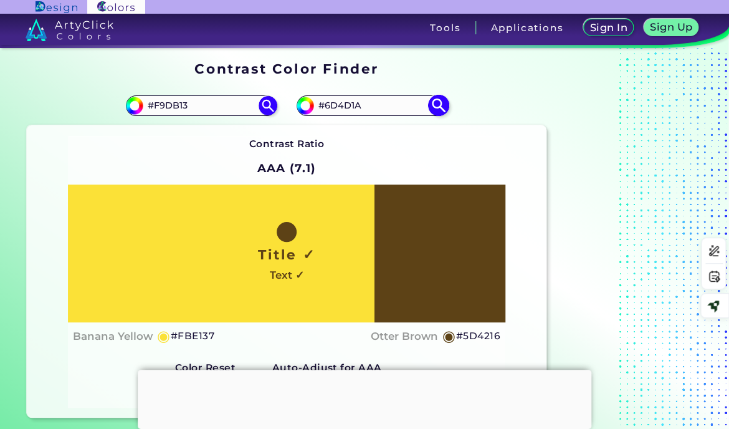
click at [348, 108] on input "#6D4D1A" at bounding box center [372, 105] width 116 height 17
paste input "7e5717"
type input "#7e5717"
click at [433, 100] on img at bounding box center [438, 106] width 22 height 22
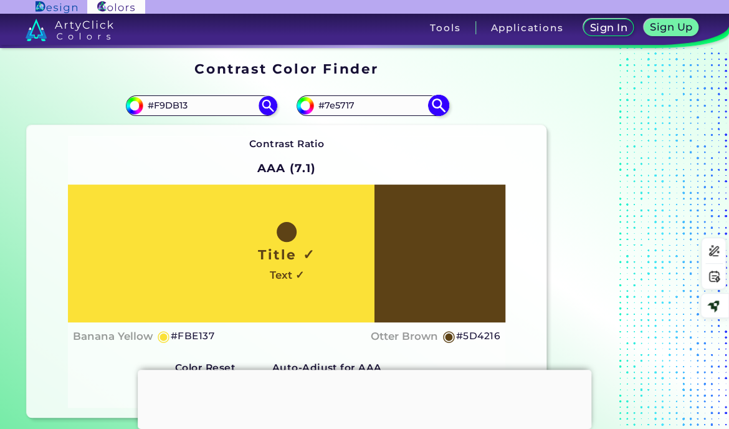
type input "#7e5717"
type input "#7E5717"
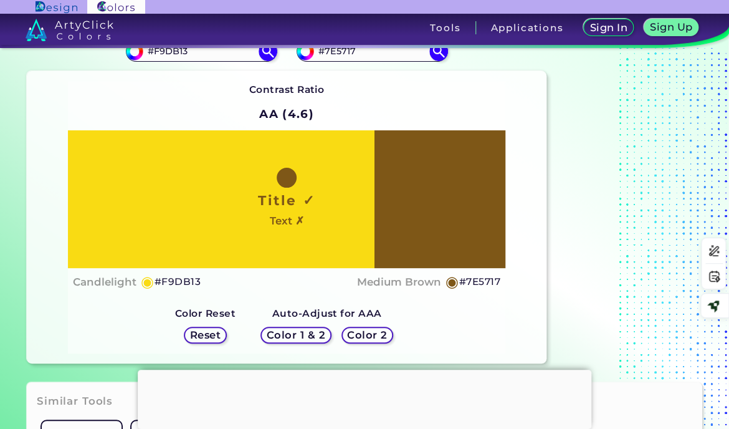
scroll to position [125, 0]
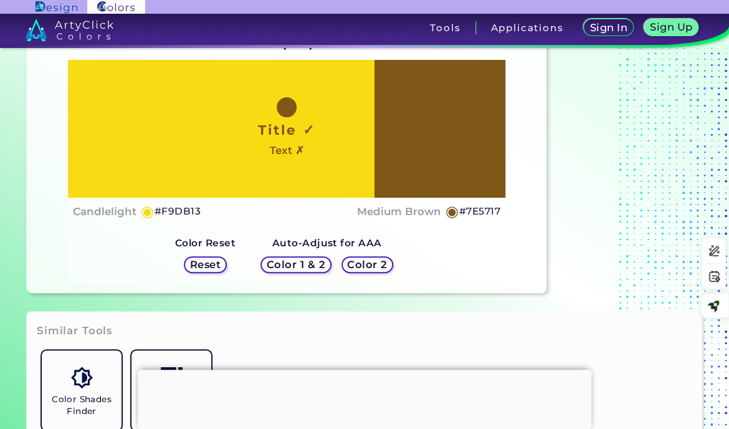
click at [365, 265] on h5 "Color 2" at bounding box center [367, 264] width 37 height 9
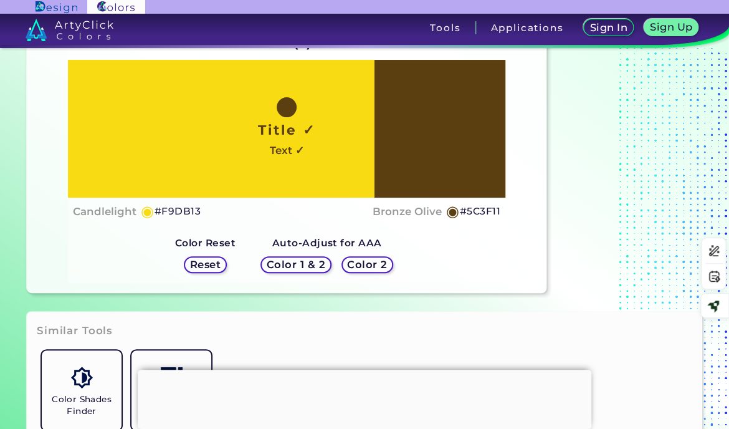
click at [476, 211] on h5 "#5C3F11" at bounding box center [480, 211] width 40 height 16
click at [314, 265] on h5 "Color 1 & 2" at bounding box center [295, 264] width 54 height 9
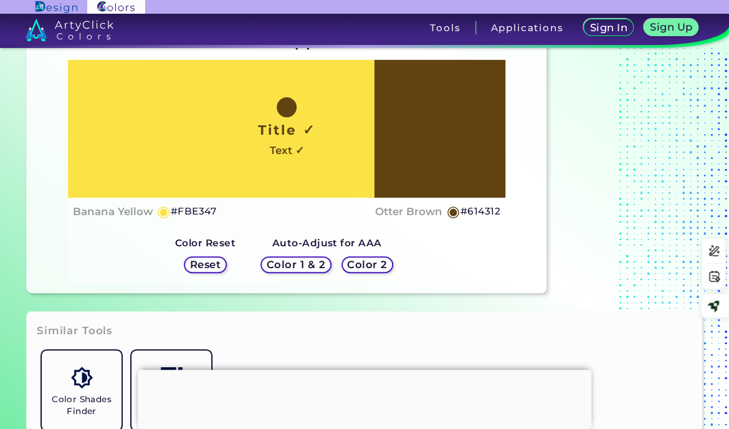
click at [474, 212] on h5 "#614312" at bounding box center [480, 211] width 40 height 16
